Goal: Book appointment/travel/reservation

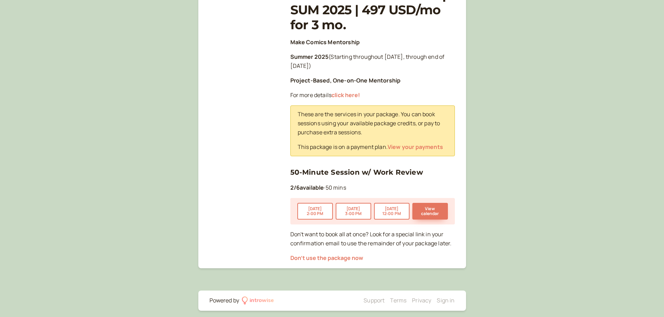
scroll to position [127, 0]
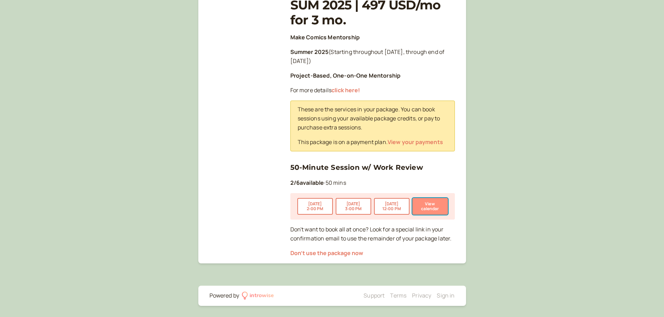
click at [444, 209] on button "View calendar" at bounding box center [430, 206] width 36 height 17
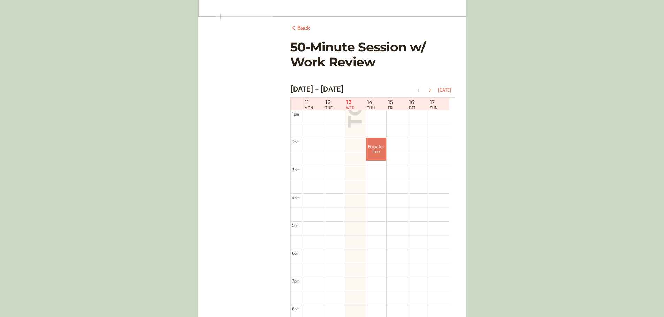
scroll to position [105, 0]
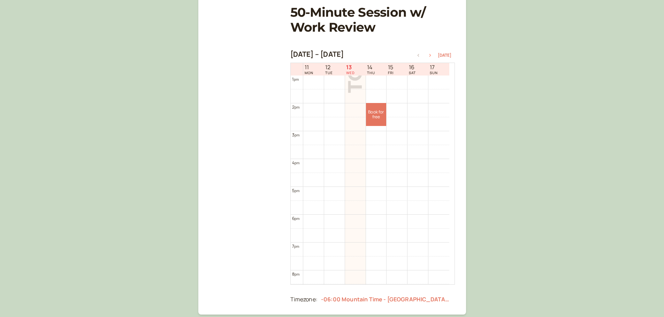
click at [431, 54] on icon "button" at bounding box center [430, 55] width 8 height 3
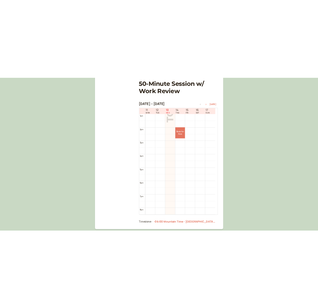
scroll to position [223, 0]
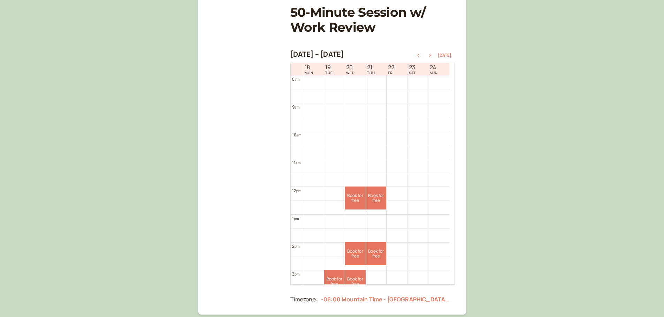
click at [428, 53] on button "button" at bounding box center [430, 55] width 8 height 5
click at [429, 54] on icon "button" at bounding box center [430, 55] width 8 height 3
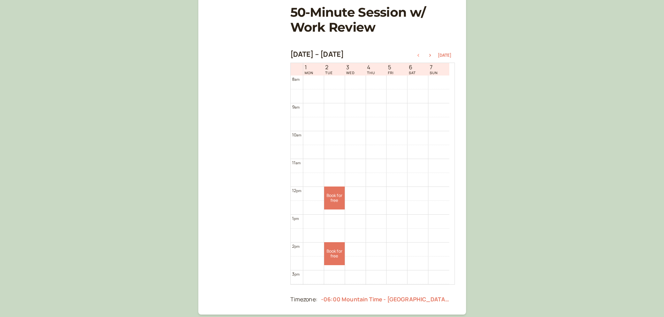
click at [419, 54] on icon "button" at bounding box center [418, 55] width 8 height 3
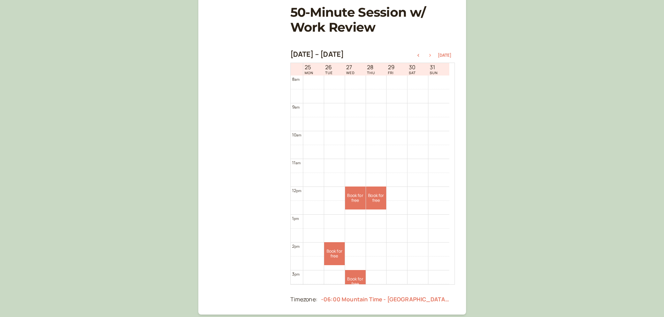
click at [433, 56] on icon "button" at bounding box center [430, 55] width 8 height 3
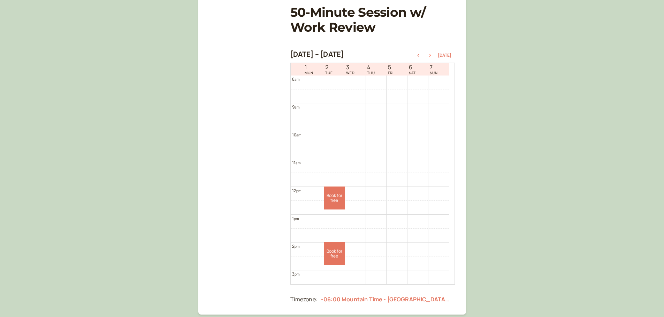
click at [433, 56] on icon "button" at bounding box center [430, 55] width 8 height 3
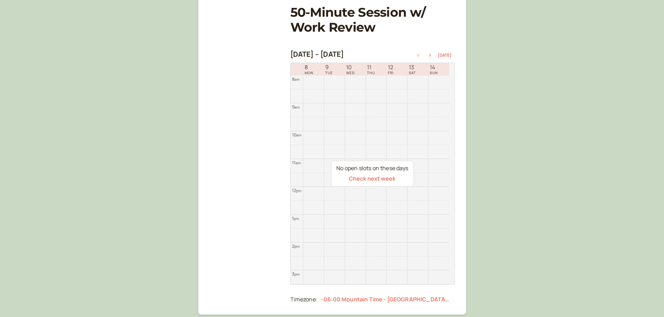
click at [420, 55] on icon "button" at bounding box center [418, 55] width 8 height 3
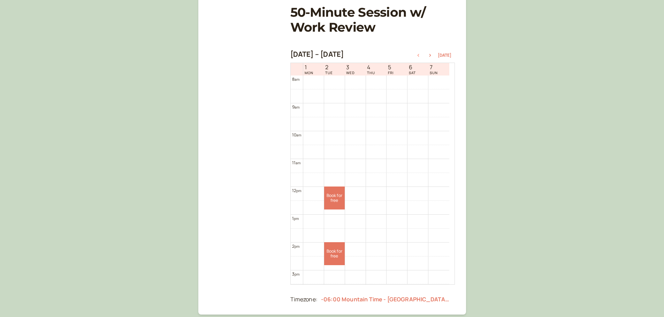
click at [420, 55] on icon "button" at bounding box center [418, 55] width 8 height 3
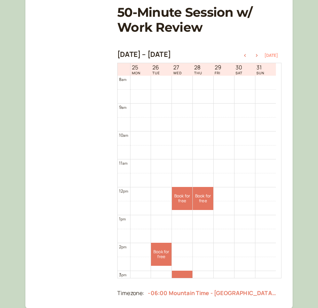
click at [272, 55] on button "Today" at bounding box center [272, 55] width 14 height 5
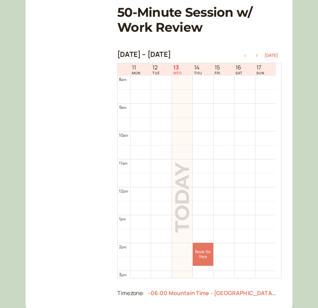
click at [261, 54] on icon "button" at bounding box center [257, 55] width 8 height 3
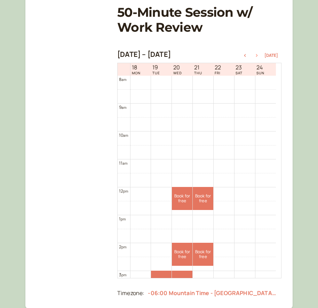
click at [260, 56] on icon "button" at bounding box center [257, 55] width 8 height 3
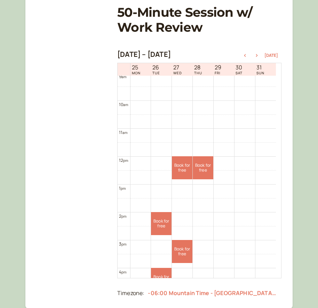
scroll to position [293, 0]
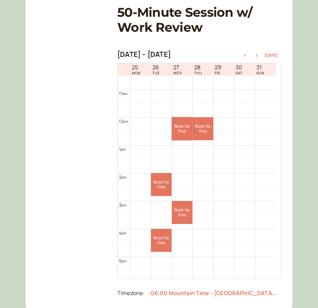
click at [183, 131] on link "Book for free free" at bounding box center [182, 128] width 21 height 23
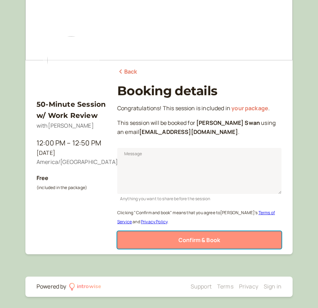
click at [198, 243] on span "Confirm & Book" at bounding box center [200, 240] width 42 height 8
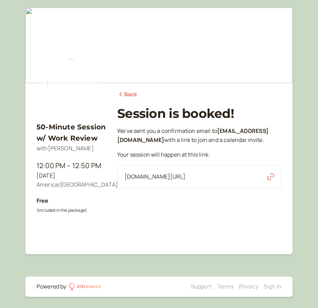
scroll to position [3, 0]
click at [132, 90] on link "Back" at bounding box center [127, 94] width 20 height 9
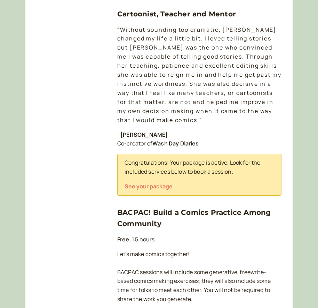
scroll to position [108, 0]
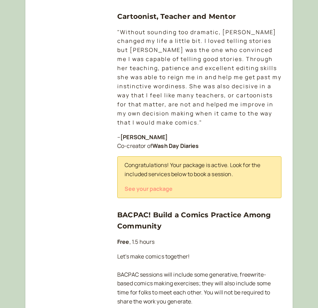
click at [153, 191] on button "See your package" at bounding box center [149, 188] width 48 height 6
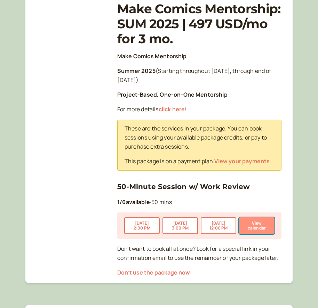
click at [254, 225] on button "View calendar" at bounding box center [257, 225] width 36 height 17
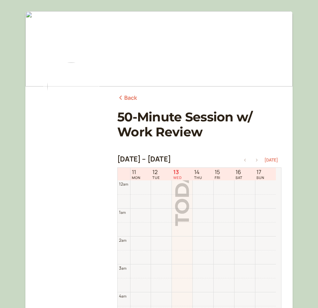
scroll to position [223, 0]
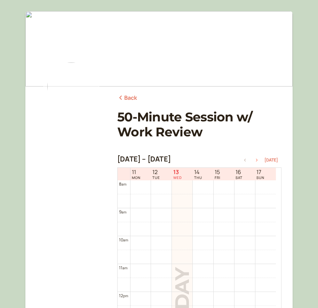
click at [256, 157] on button "button" at bounding box center [257, 159] width 8 height 5
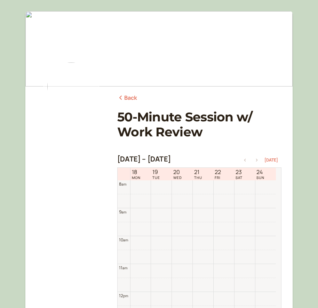
click at [256, 157] on button "button" at bounding box center [257, 159] width 8 height 5
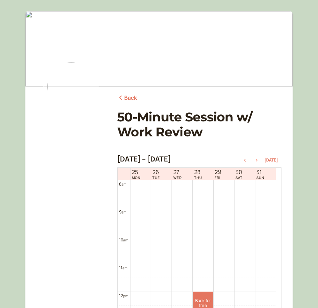
click at [256, 157] on button "button" at bounding box center [257, 159] width 8 height 5
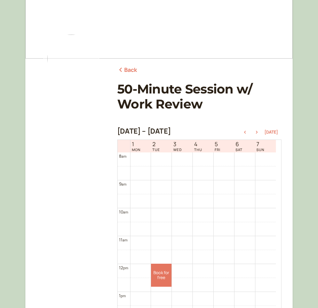
scroll to position [70, 0]
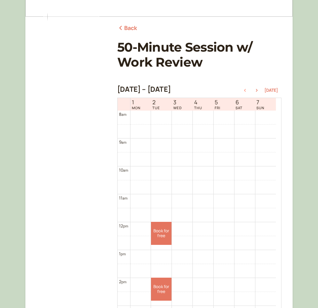
click at [248, 91] on icon "button" at bounding box center [245, 90] width 8 height 3
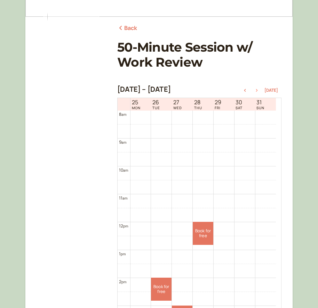
click at [259, 92] on button "button" at bounding box center [257, 90] width 8 height 5
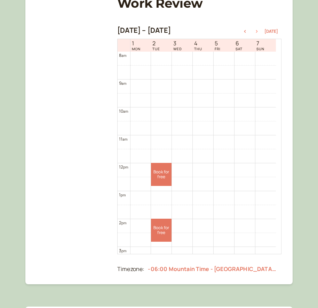
scroll to position [139, 0]
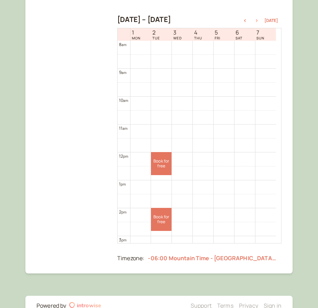
click at [261, 22] on icon "button" at bounding box center [257, 20] width 8 height 3
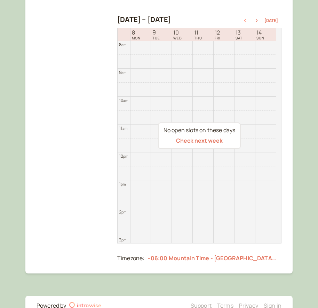
click at [248, 20] on icon "button" at bounding box center [245, 20] width 8 height 3
